Goal: Task Accomplishment & Management: Manage account settings

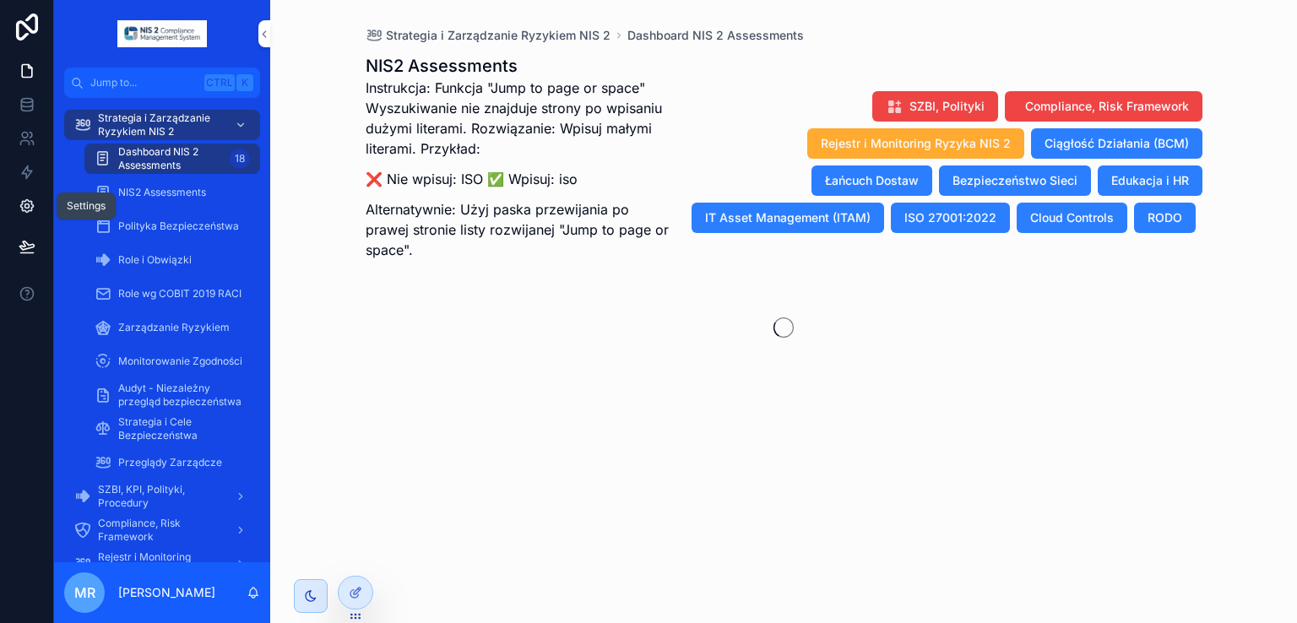
click at [25, 207] on icon at bounding box center [26, 206] width 4 height 4
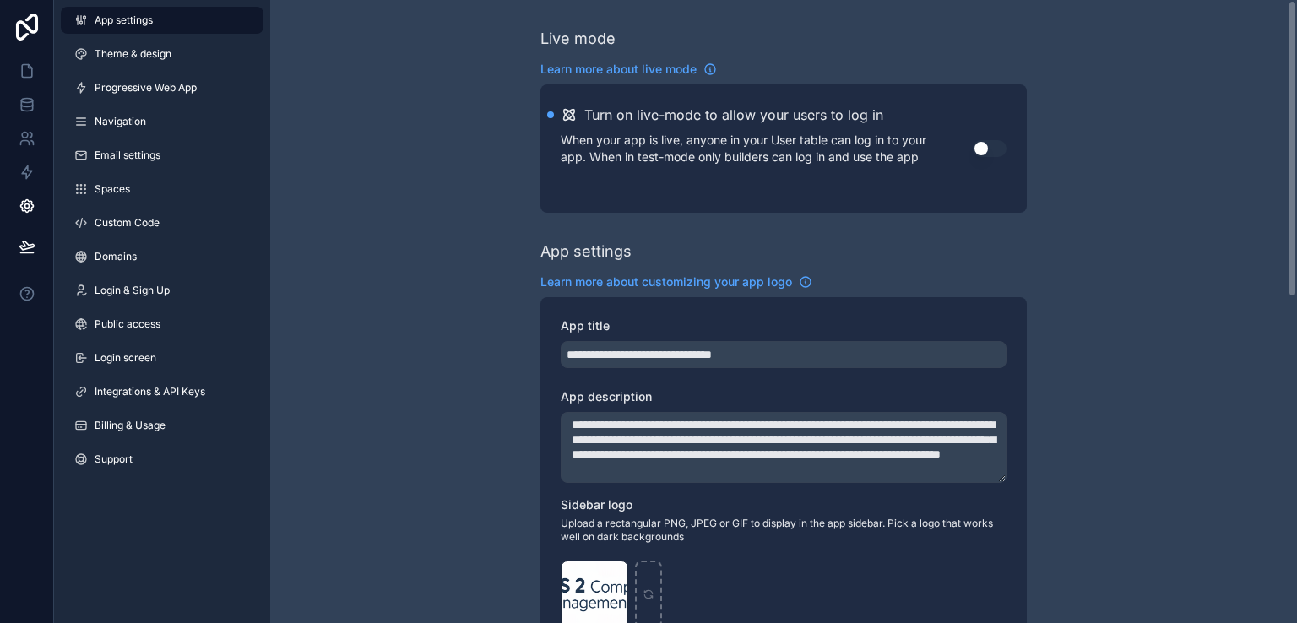
click at [999, 150] on button "Use setting" at bounding box center [990, 148] width 34 height 17
click at [19, 24] on icon at bounding box center [27, 27] width 22 height 27
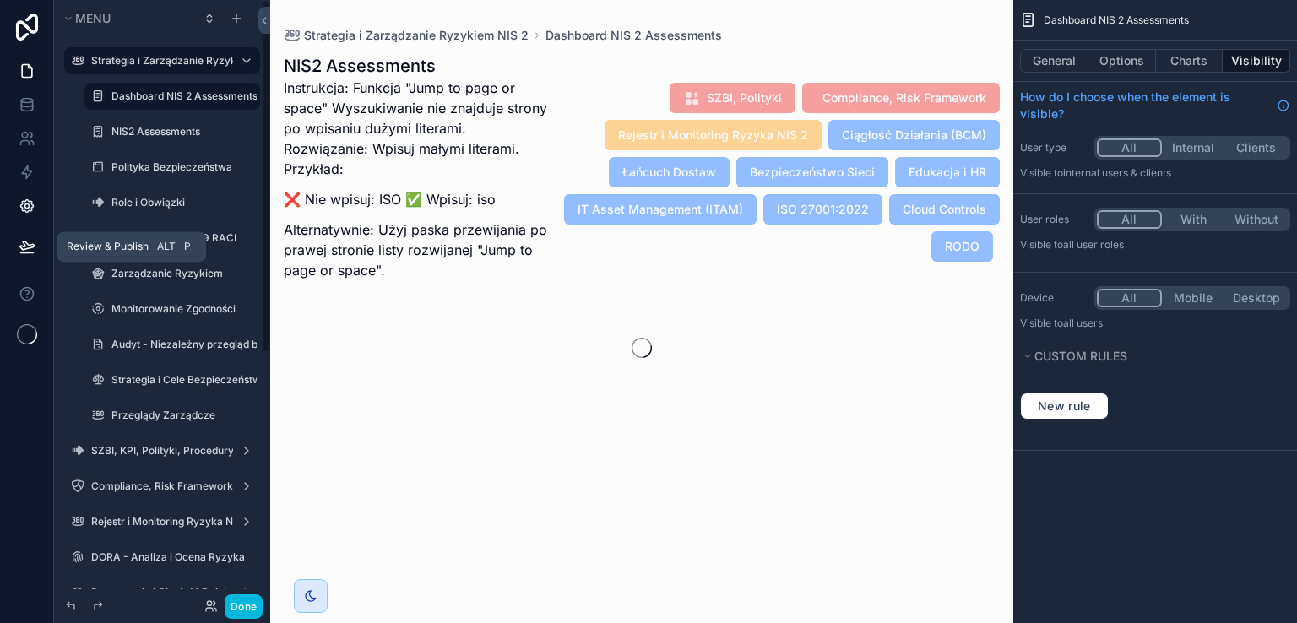
click at [27, 204] on icon at bounding box center [26, 206] width 4 height 4
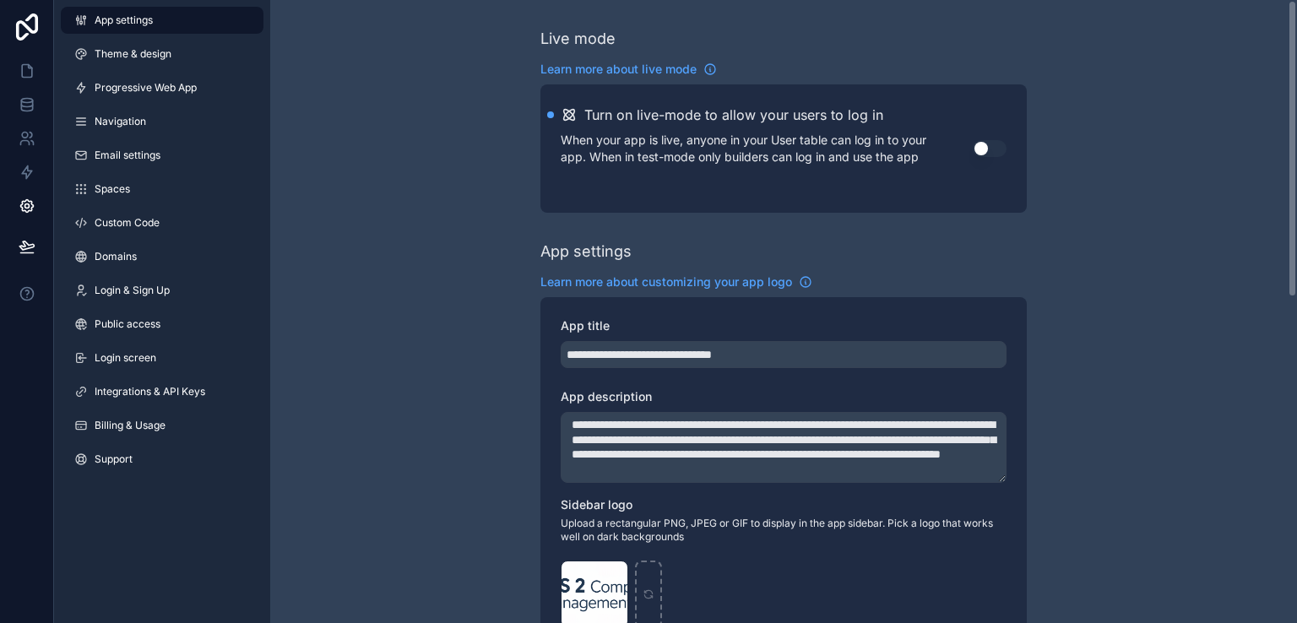
click at [995, 147] on button "Use setting" at bounding box center [990, 148] width 34 height 17
click at [22, 31] on icon at bounding box center [27, 27] width 34 height 27
